Goal: Task Accomplishment & Management: Use online tool/utility

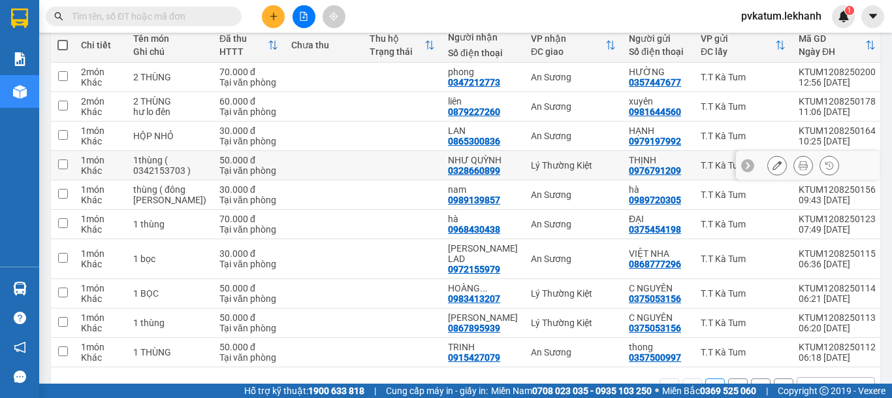
scroll to position [133, 0]
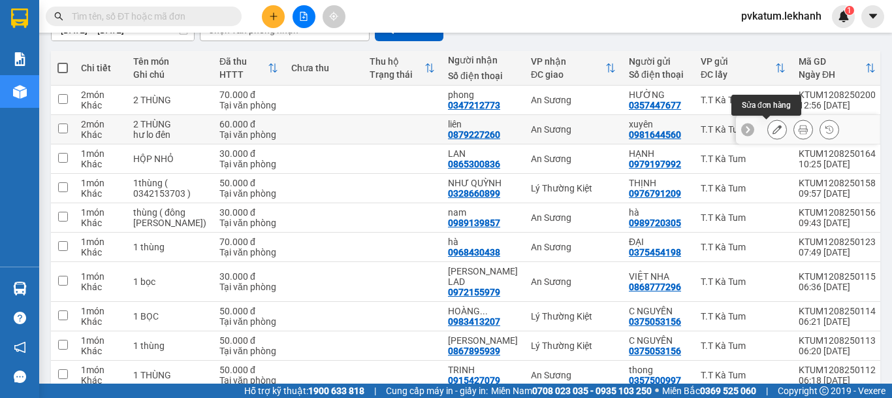
click at [773, 132] on icon at bounding box center [777, 129] width 9 height 9
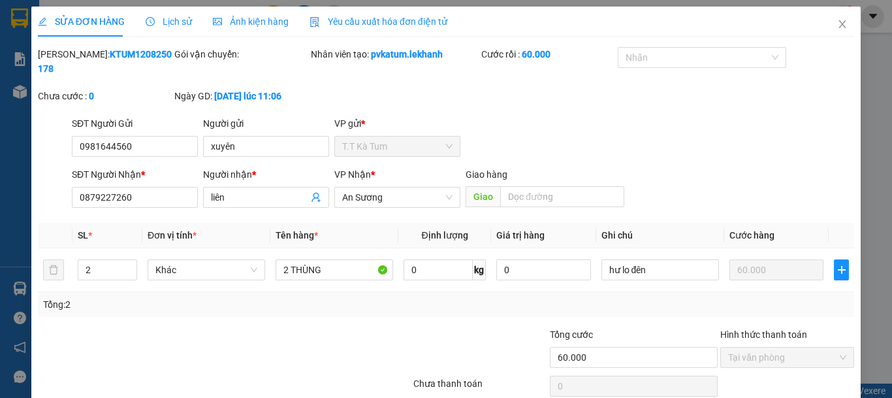
type input "0981644560"
type input "xuyên"
type input "0879227260"
type input "liên"
type input "60.000"
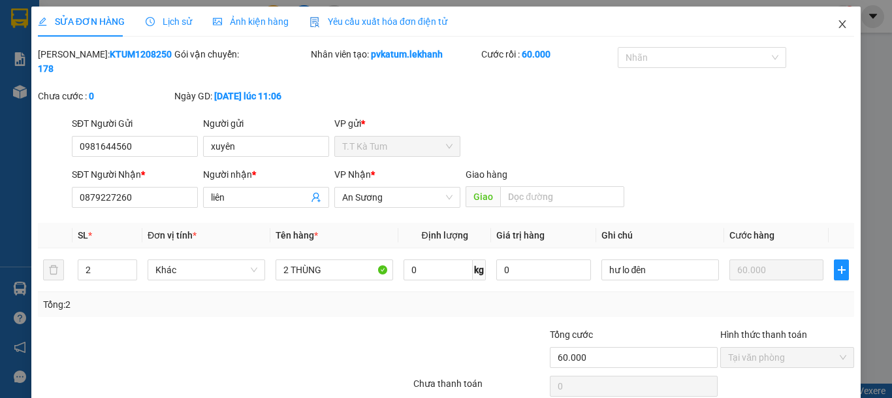
click at [837, 27] on icon "close" at bounding box center [842, 24] width 10 height 10
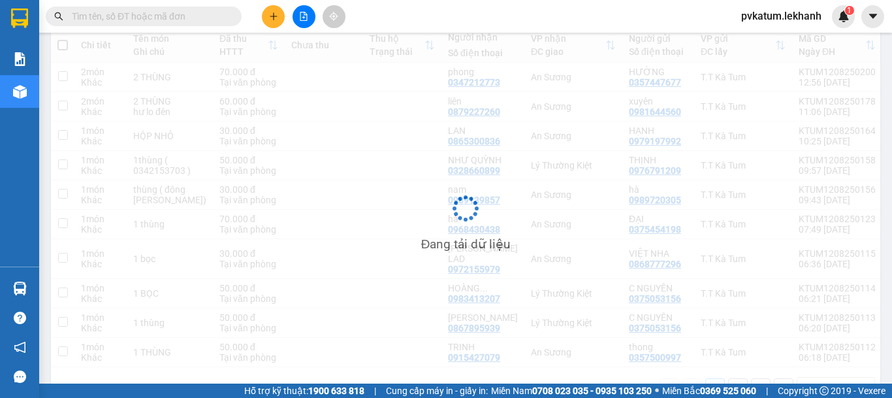
scroll to position [131, 0]
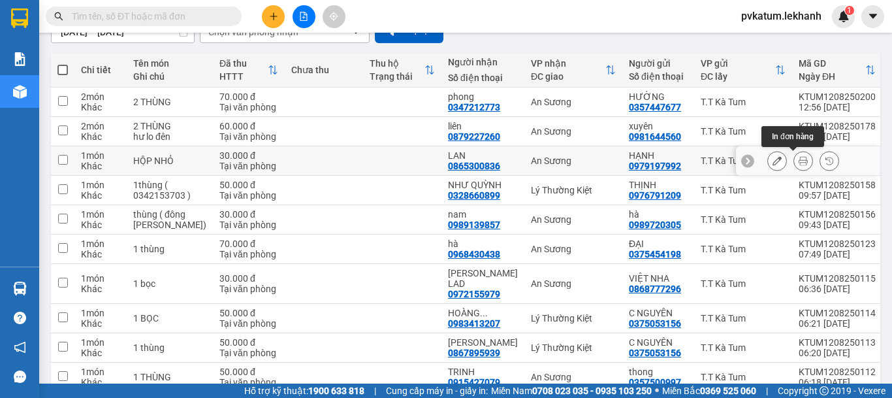
click at [799, 160] on icon at bounding box center [803, 160] width 9 height 9
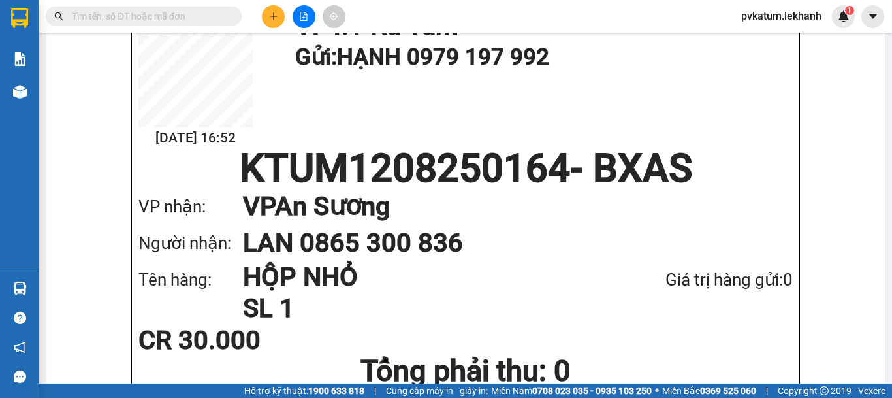
scroll to position [3, 0]
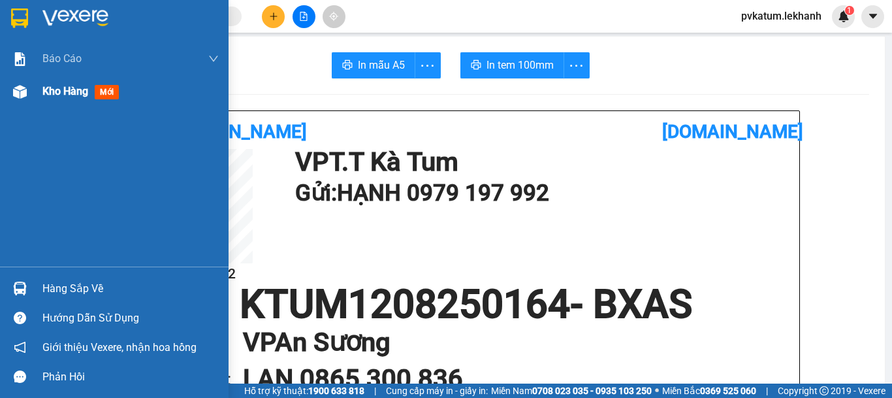
click at [79, 99] on div "Kho hàng mới" at bounding box center [83, 91] width 82 height 16
